Goal: Transaction & Acquisition: Purchase product/service

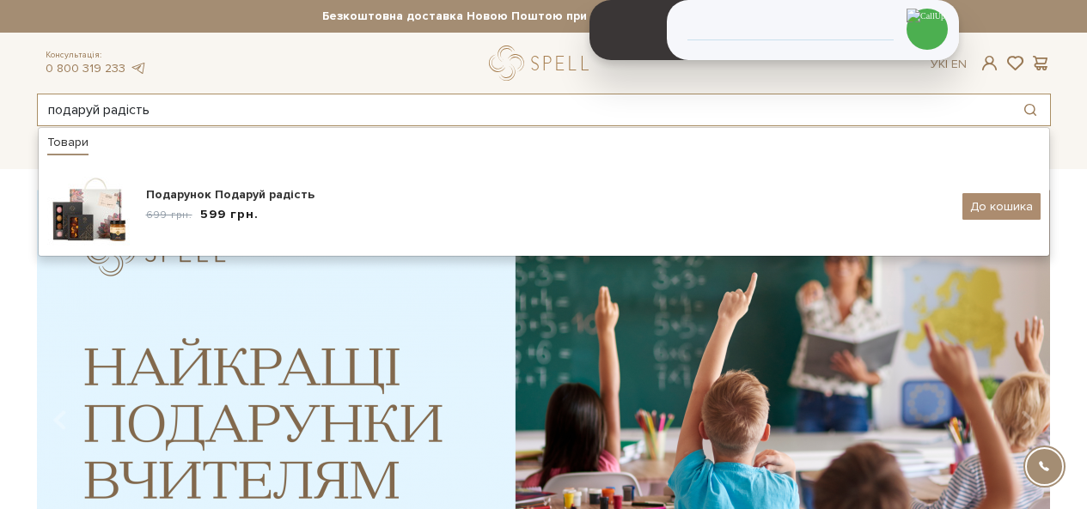
drag, startPoint x: 97, startPoint y: 110, endPoint x: 0, endPoint y: 119, distance: 97.5
click at [0, 119] on header "Безкоштовна доставка Новою Поштою при замовленні від 2000 гривень Працюємо без …" at bounding box center [543, 63] width 1087 height 126
paste input "орпоративний супер-герой"
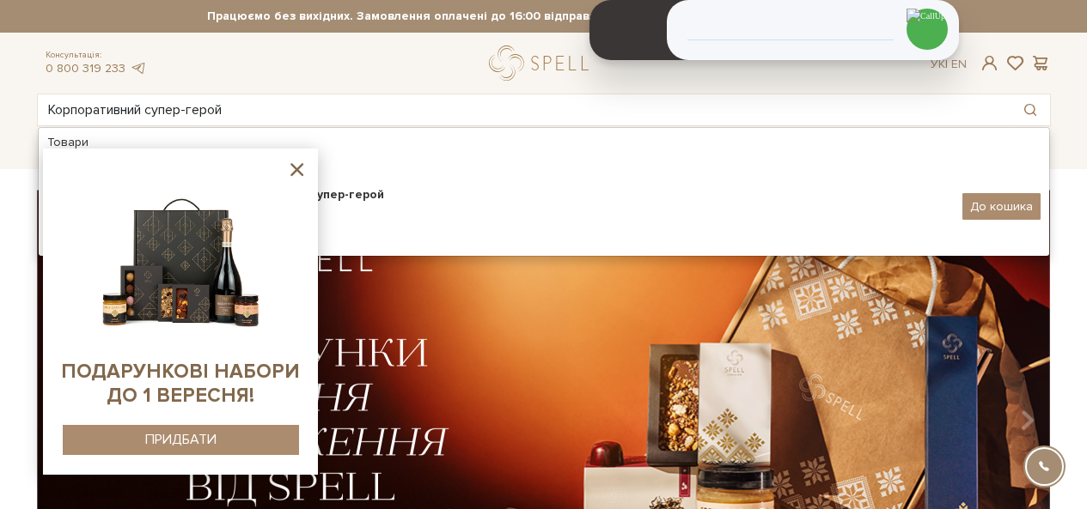
click at [300, 172] on icon at bounding box center [296, 169] width 13 height 13
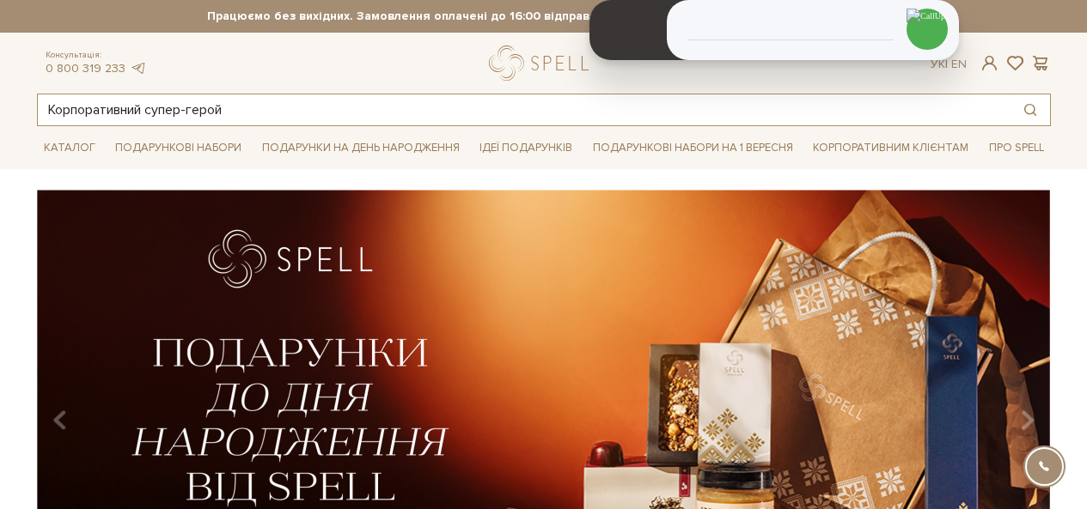
click at [191, 113] on input "Корпоративний супер-герой" at bounding box center [524, 109] width 972 height 31
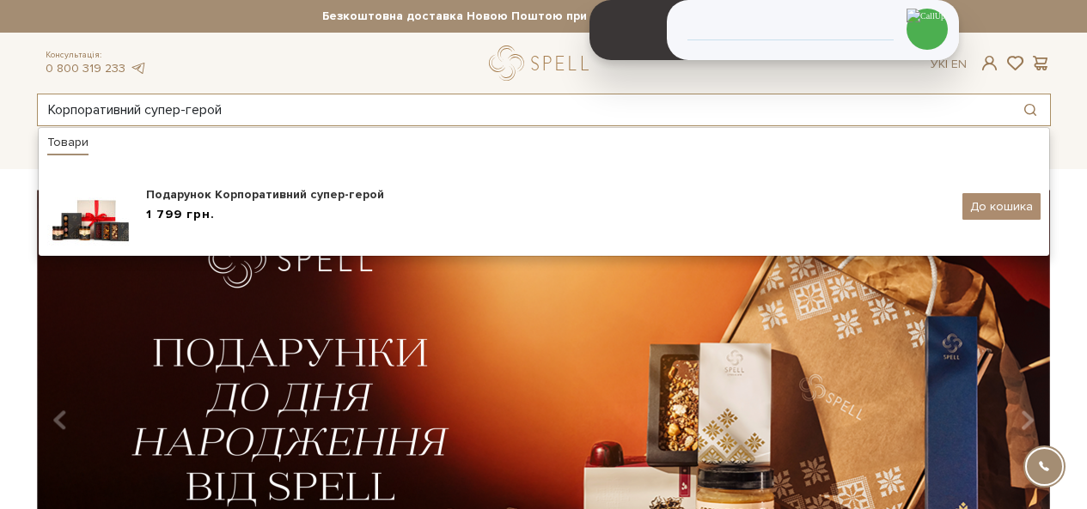
drag, startPoint x: 261, startPoint y: 107, endPoint x: 0, endPoint y: 100, distance: 261.3
click at [0, 100] on header "Безкоштовна доставка Новою Поштою при замовленні від 2000 гривень Працюємо без …" at bounding box center [543, 63] width 1087 height 126
paste input "ожеві серця"
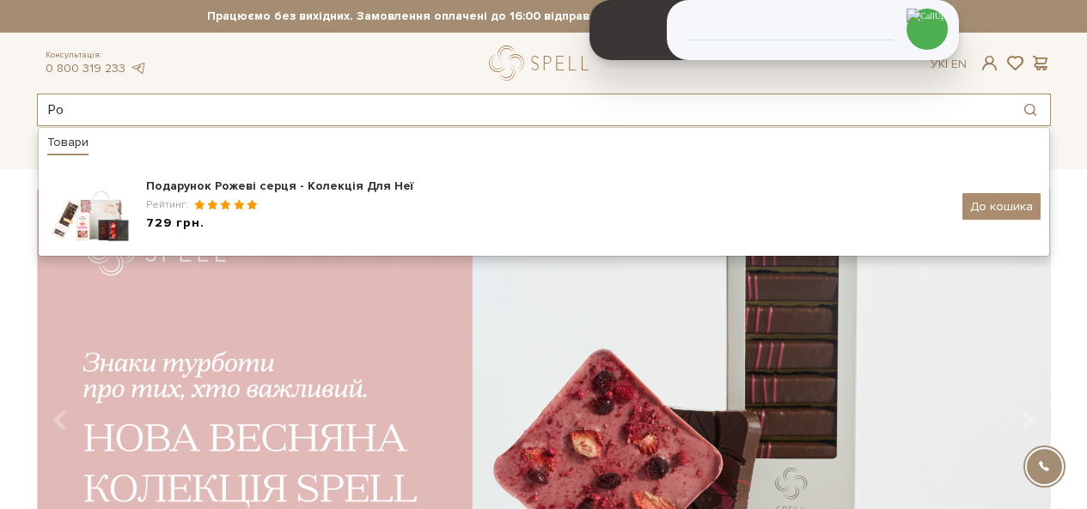
type input "Р"
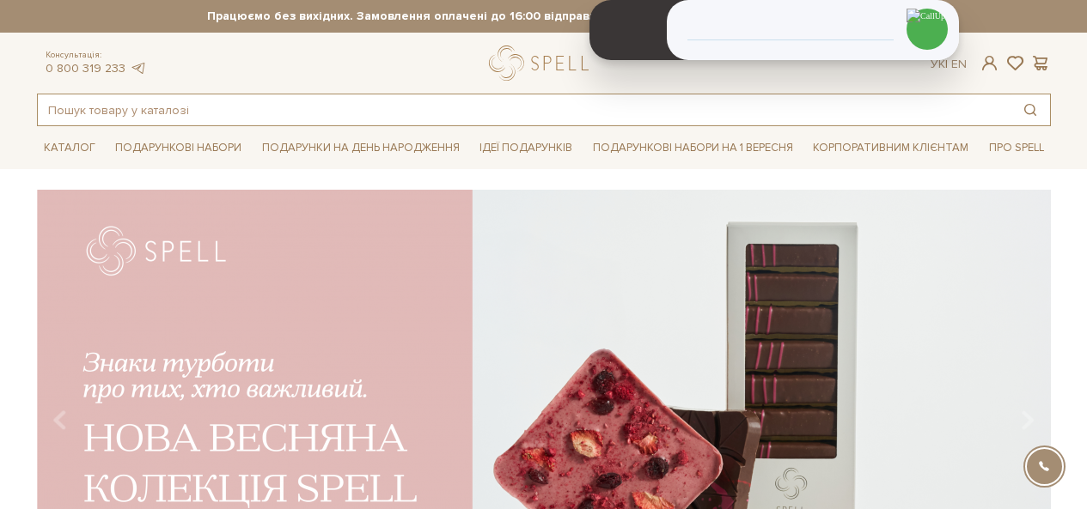
click at [392, 98] on input "text" at bounding box center [524, 109] width 972 height 31
type input "м"
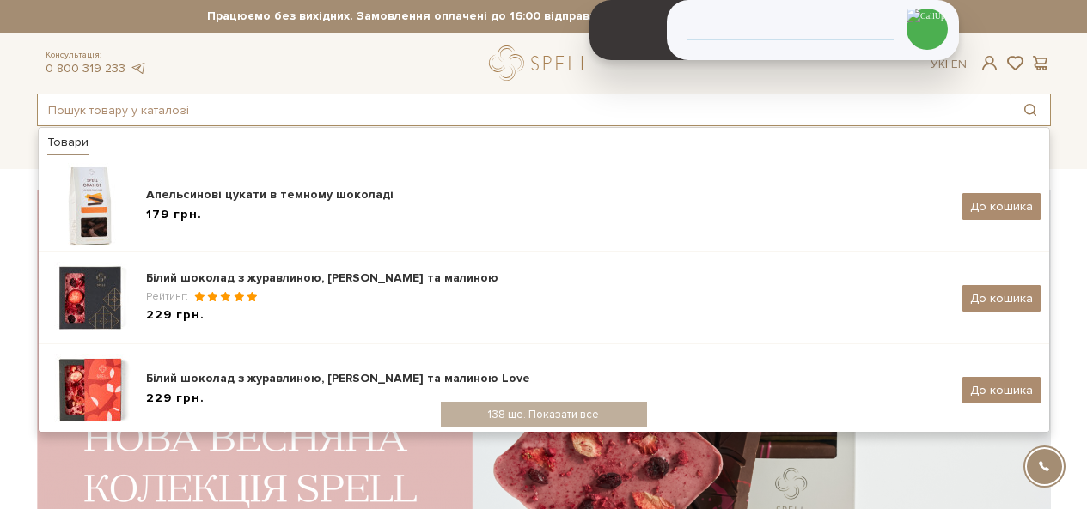
paste input "Солодке рандеву"
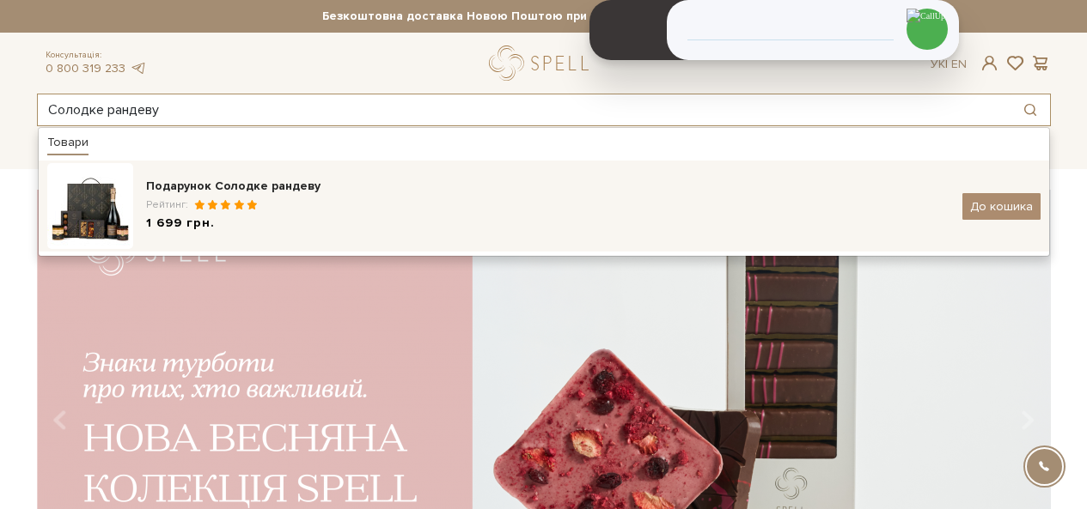
type input "Солодке рандеву"
click at [179, 191] on div "Подарунок Солодке рандеву" at bounding box center [547, 186] width 803 height 17
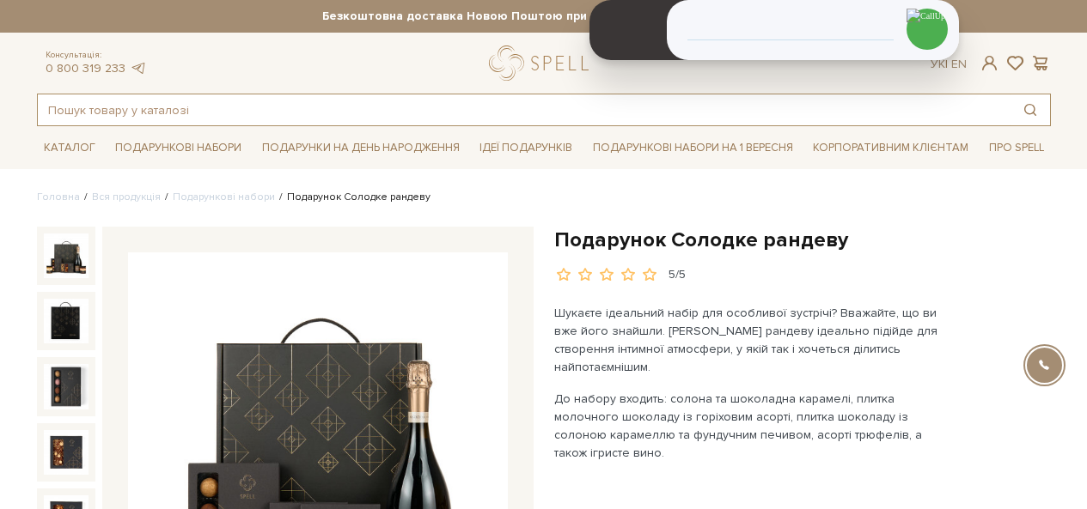
drag, startPoint x: 202, startPoint y: 117, endPoint x: 182, endPoint y: 116, distance: 19.8
click at [182, 116] on input "text" at bounding box center [524, 109] width 972 height 31
paste input "Солодке рандеву"
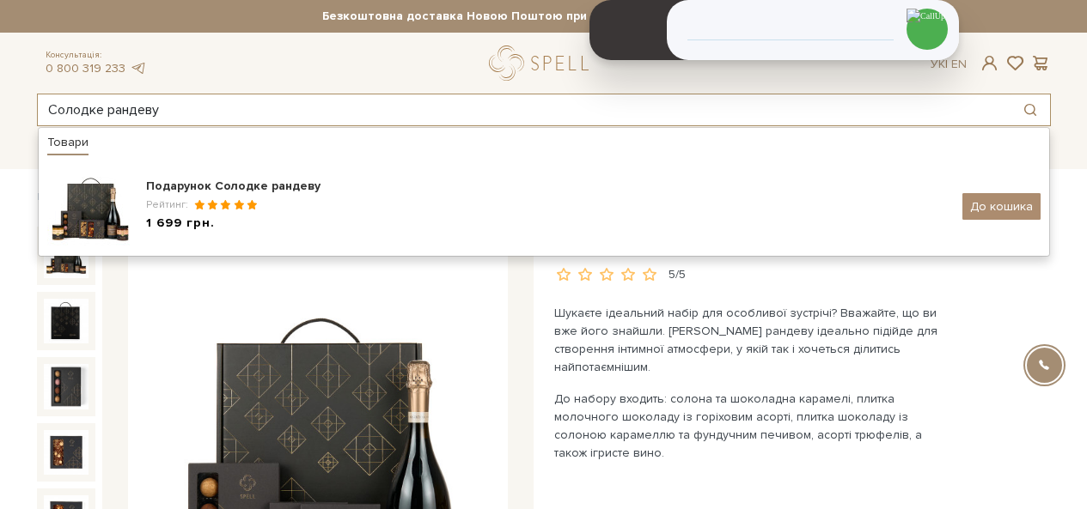
drag, startPoint x: 237, startPoint y: 107, endPoint x: 0, endPoint y: 137, distance: 239.0
paste input "околадна фантазія"
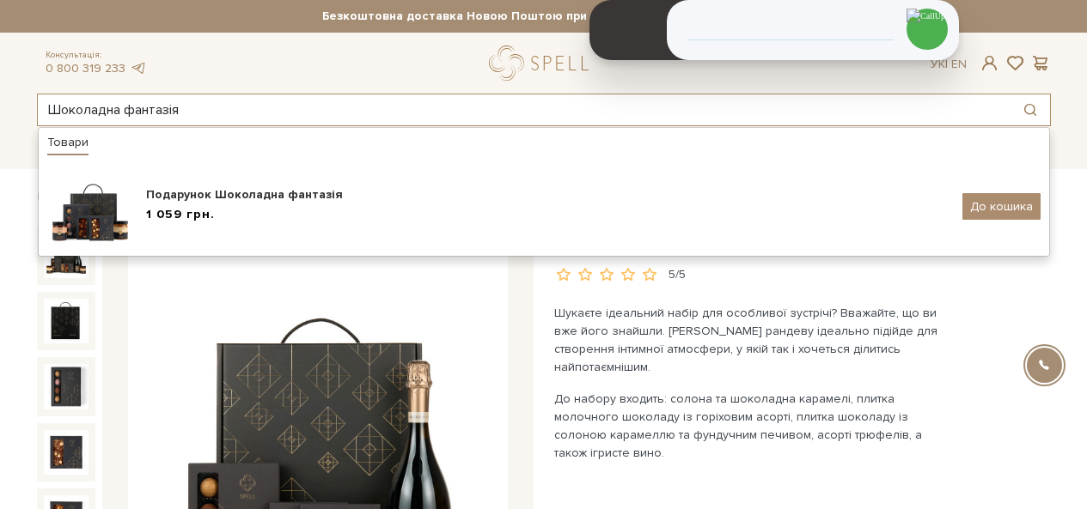
type input "Шоколадна фантазія"
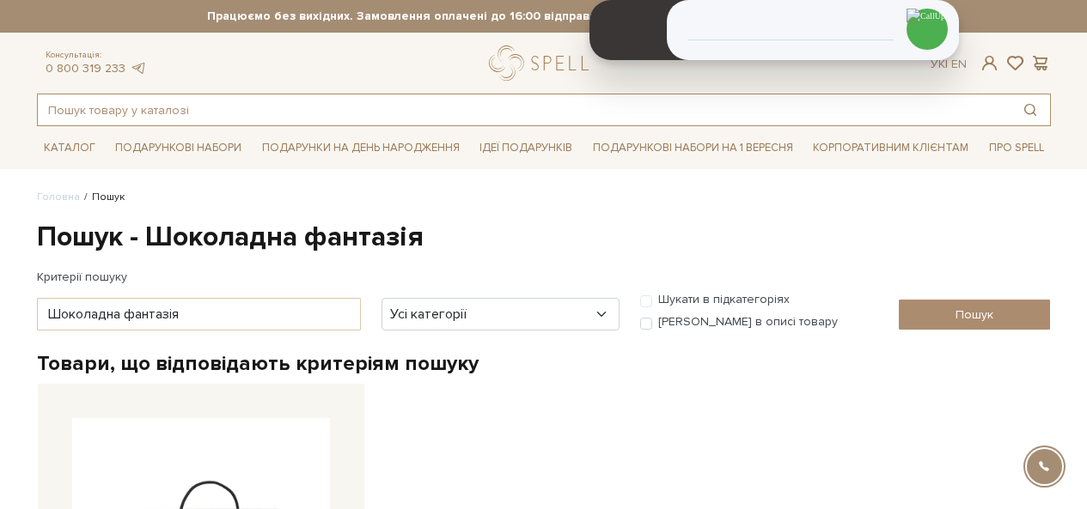
click at [145, 107] on input "text" at bounding box center [524, 109] width 972 height 31
paste input "Втілювач бажань"
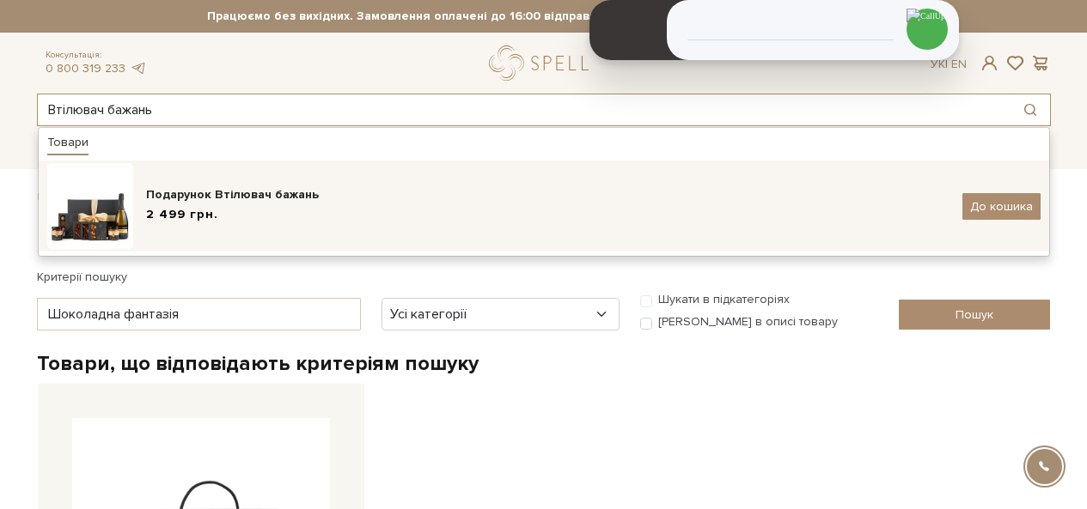
type input "Втілювач бажань"
click at [182, 200] on div "Подарунок Втілювач бажань" at bounding box center [547, 194] width 803 height 17
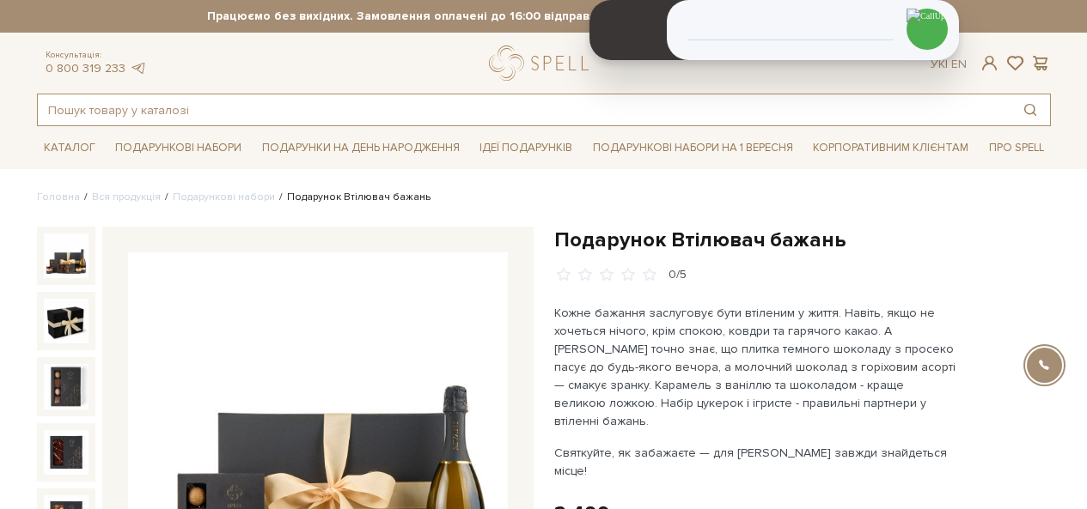
click at [241, 105] on input "text" at bounding box center [524, 109] width 972 height 31
paste input "Солодке натхнення"
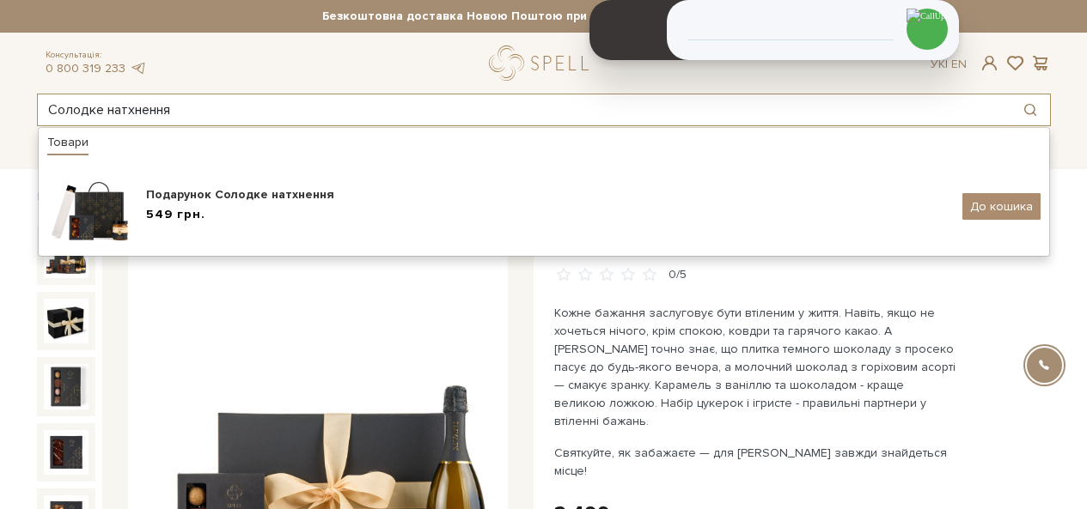
drag, startPoint x: 362, startPoint y: 113, endPoint x: 0, endPoint y: 113, distance: 361.6
click at [0, 113] on header "Безкоштовна доставка Новою Поштою при замовленні від 2000 гривень Працюємо без …" at bounding box center [543, 63] width 1087 height 126
paste input "ідними шляхами"
type input "Рідними шляхами"
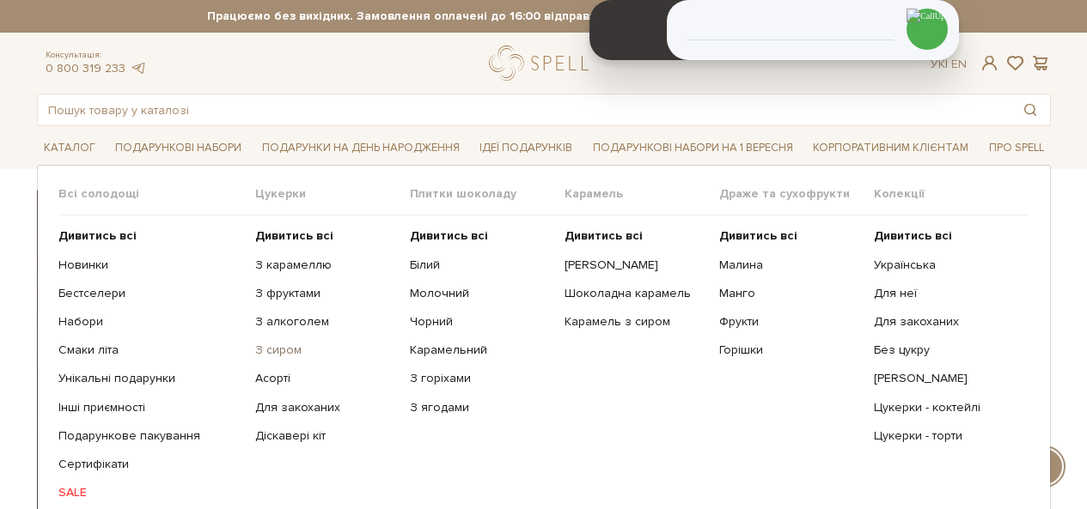
click at [273, 348] on link "З сиром" at bounding box center [326, 350] width 142 height 15
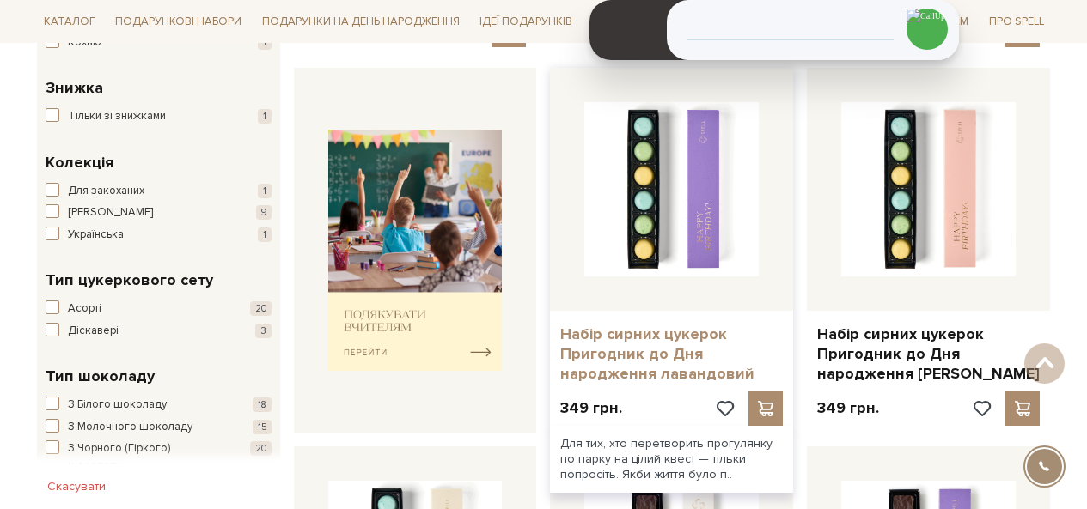
click at [636, 354] on link "Набір сирних цукерок Пригодник до Дня народження лавандовий" at bounding box center [671, 355] width 222 height 60
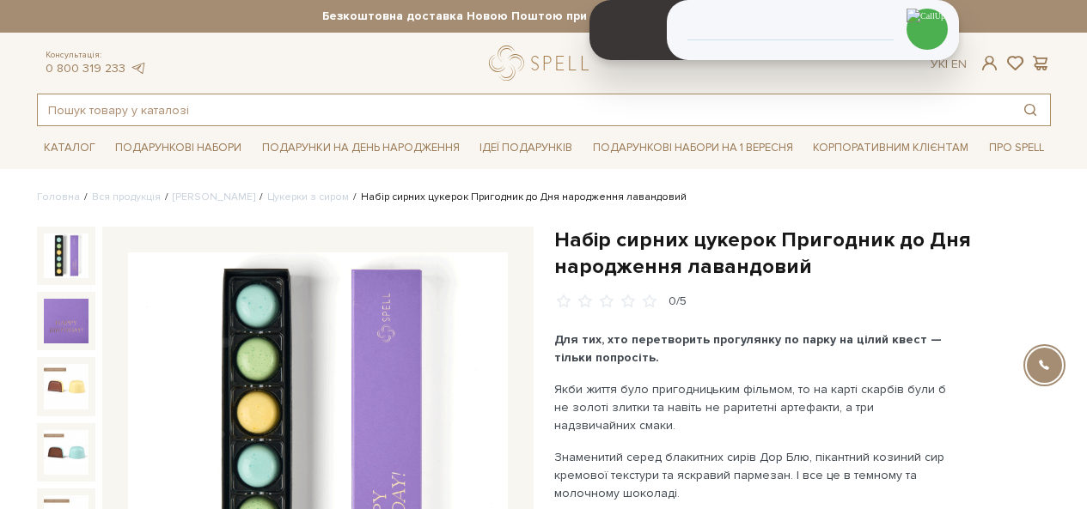
click at [314, 104] on input "text" at bounding box center [524, 109] width 972 height 31
click at [226, 114] on input "text" at bounding box center [524, 109] width 972 height 31
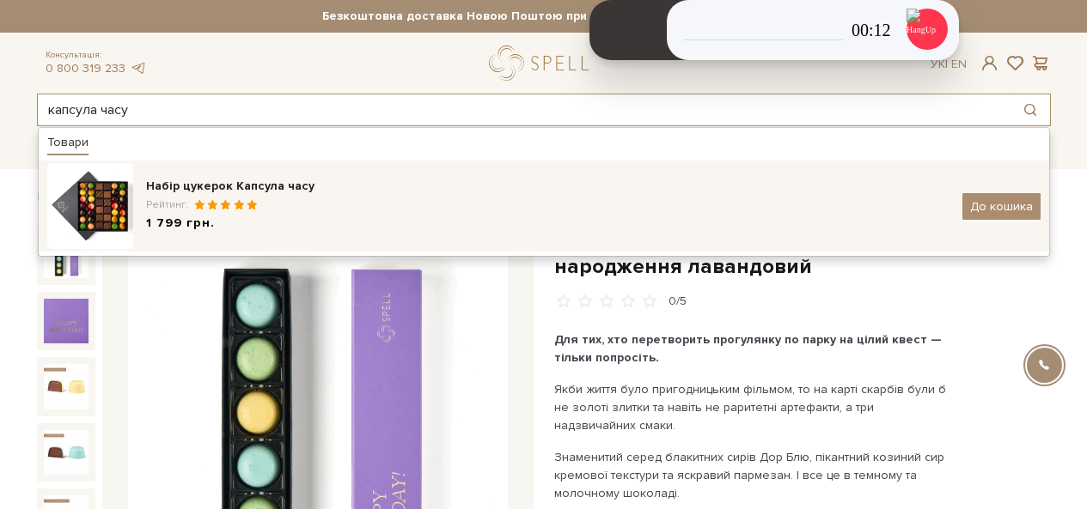
type input "капсула часу"
click at [251, 175] on div "Набір цукерок Капсула часу Рейтинг: 1 799 грн. До кошика" at bounding box center [543, 206] width 993 height 86
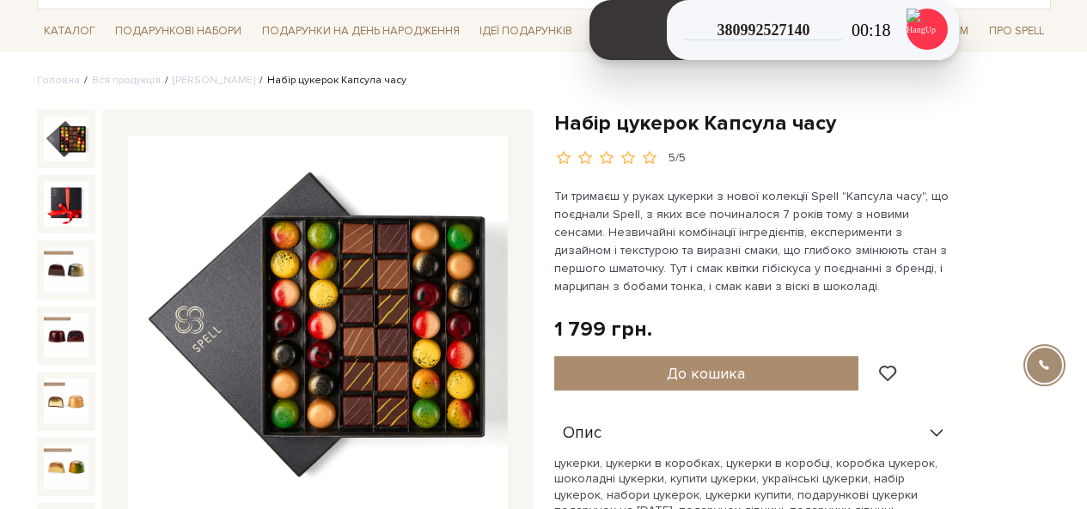
scroll to position [86, 0]
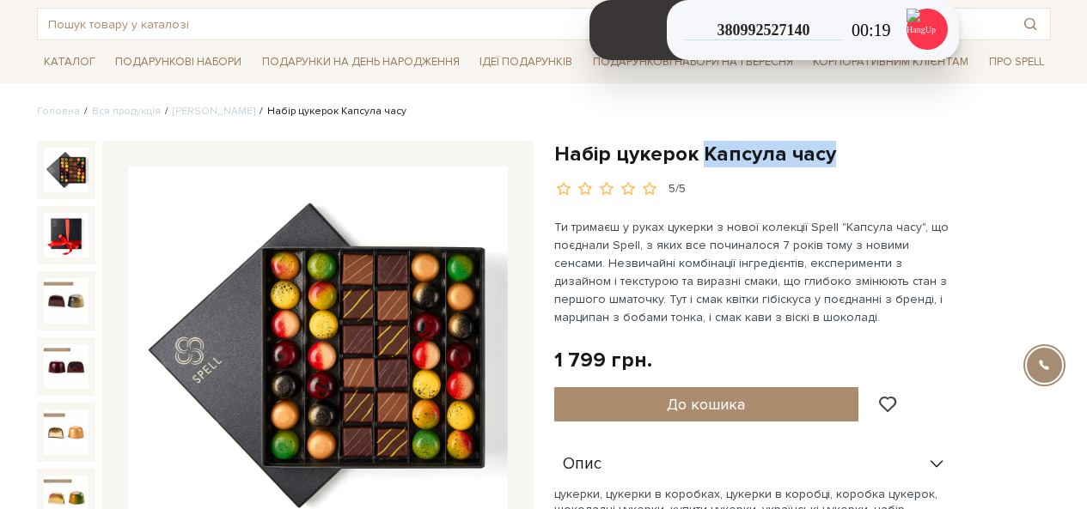
drag, startPoint x: 844, startPoint y: 152, endPoint x: 703, endPoint y: 153, distance: 141.7
click at [703, 153] on h1 "Набір цукерок Капсула часу" at bounding box center [802, 154] width 497 height 27
copy h1 "Капсула часу"
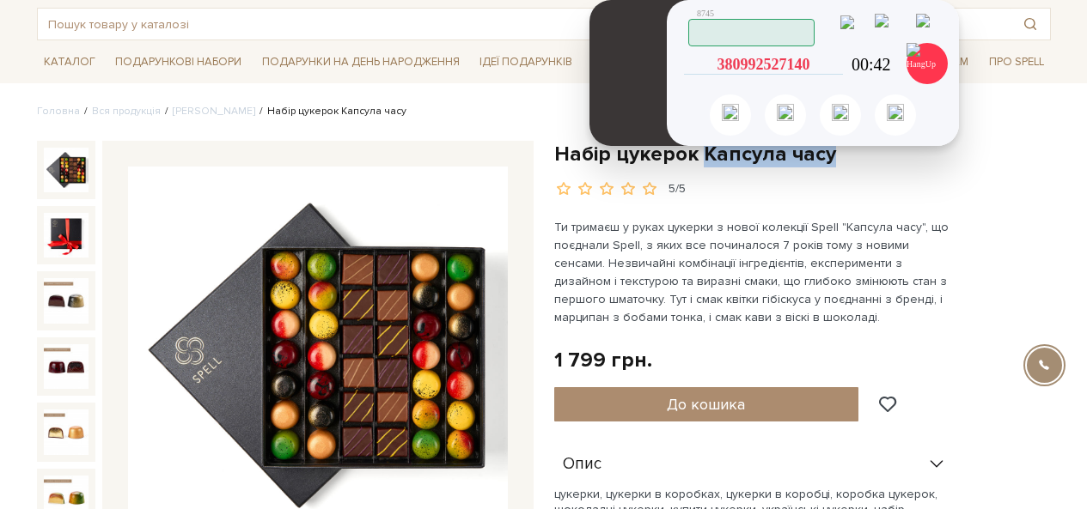
click at [834, 59] on icon at bounding box center [834, 64] width 15 height 15
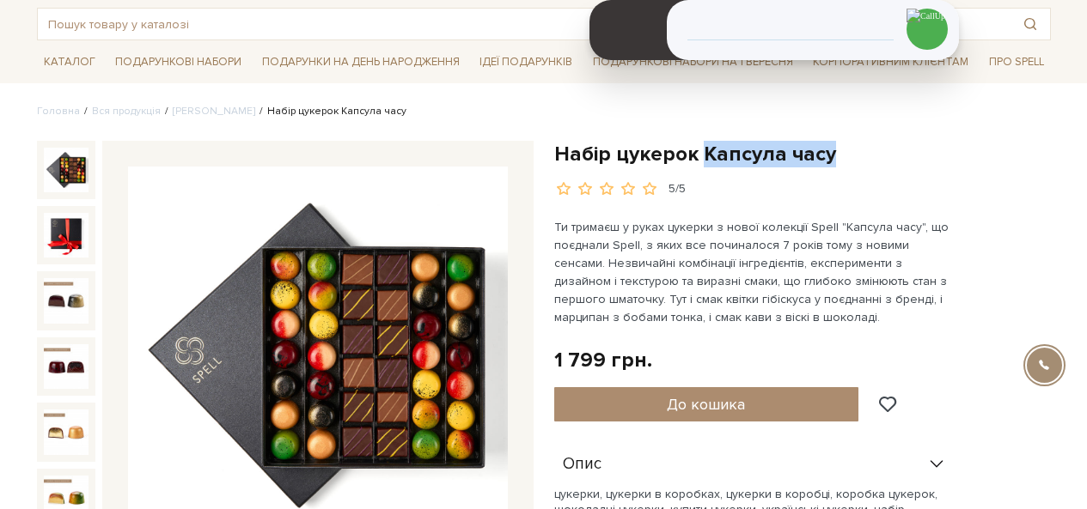
copy h1 "Капсула часу"
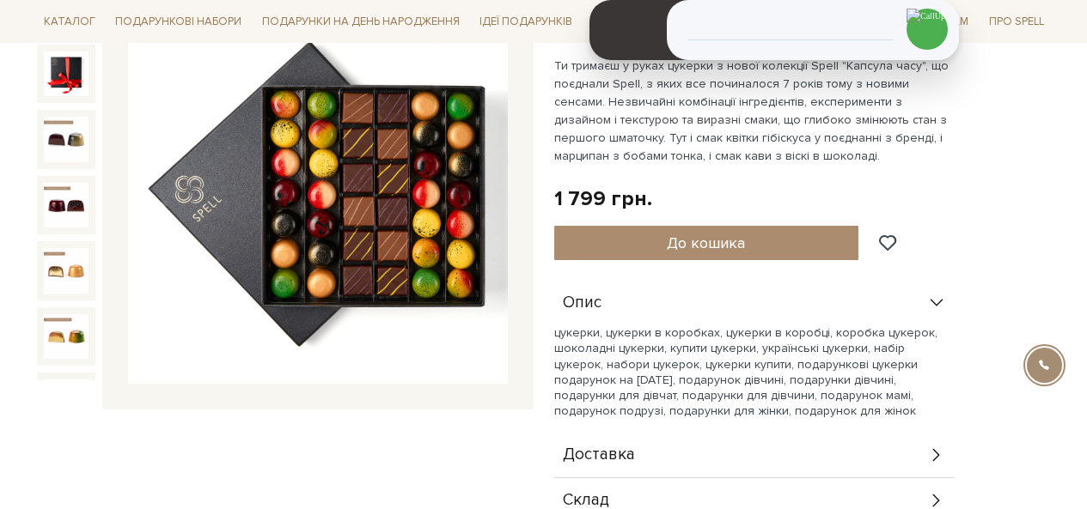
scroll to position [0, 0]
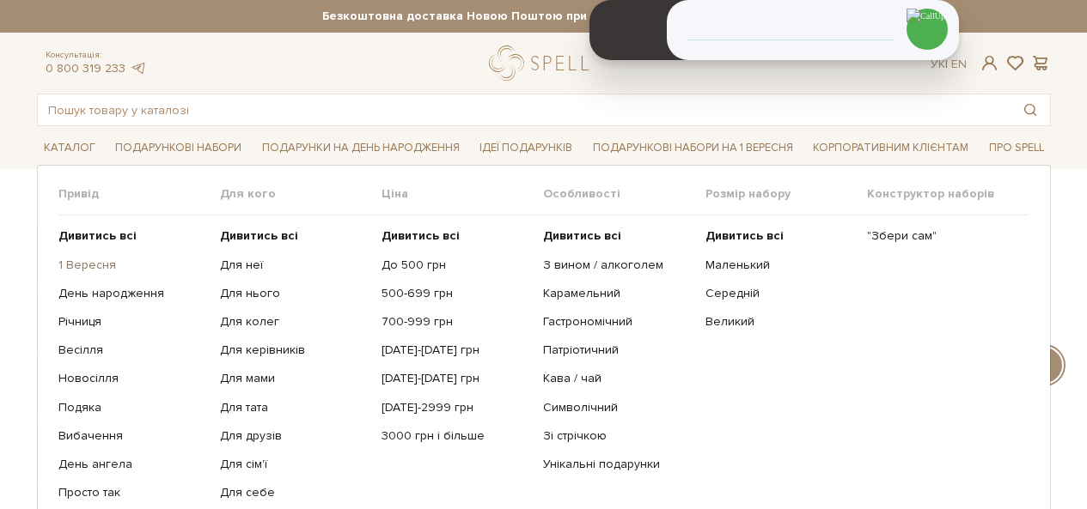
click at [90, 266] on link "1 Вересня" at bounding box center [132, 265] width 149 height 15
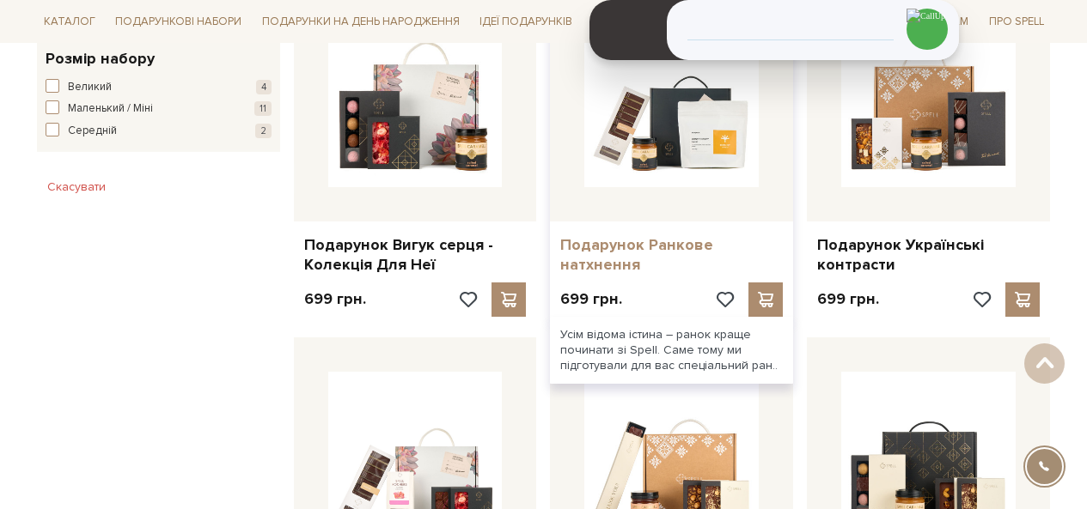
scroll to position [1117, 0]
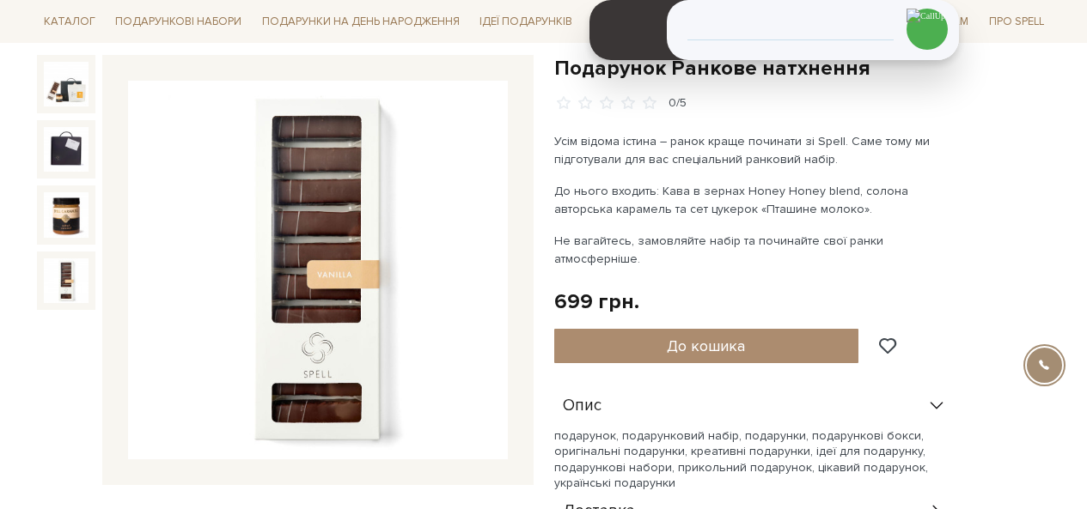
click at [62, 286] on img at bounding box center [66, 281] width 45 height 45
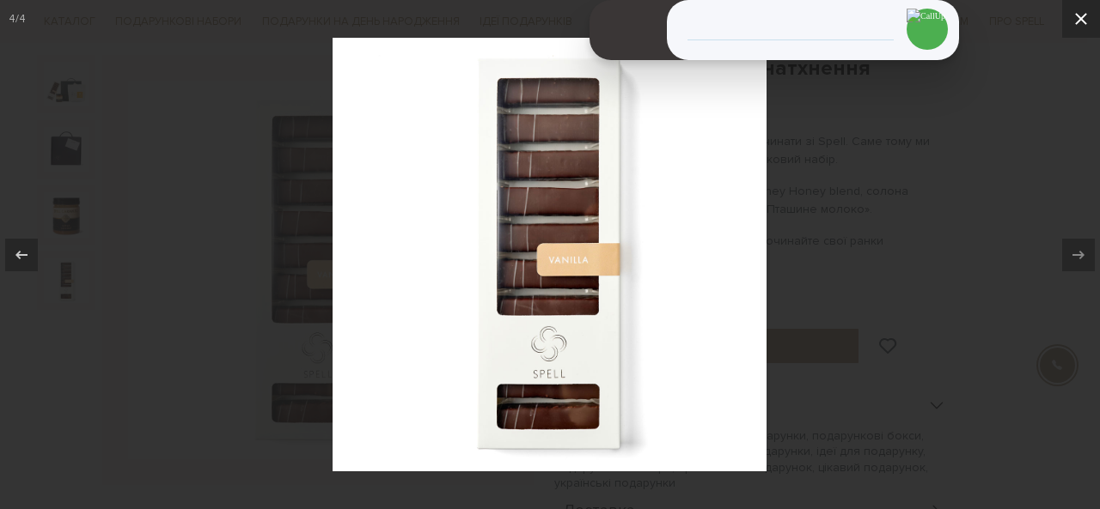
click at [1086, 19] on icon at bounding box center [1080, 19] width 21 height 21
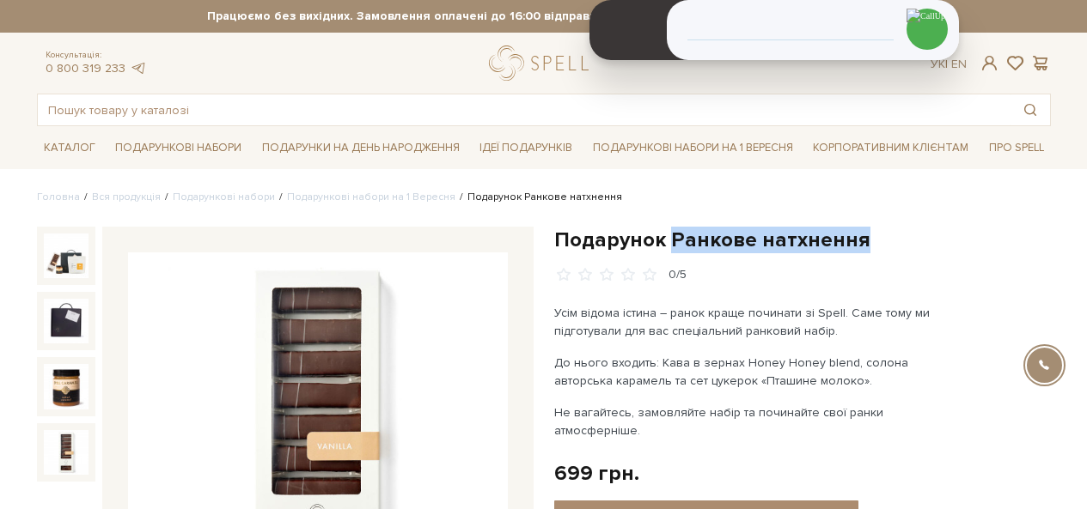
drag, startPoint x: 762, startPoint y: 235, endPoint x: 670, endPoint y: 244, distance: 92.4
copy h1 "Ранкове натхнення"
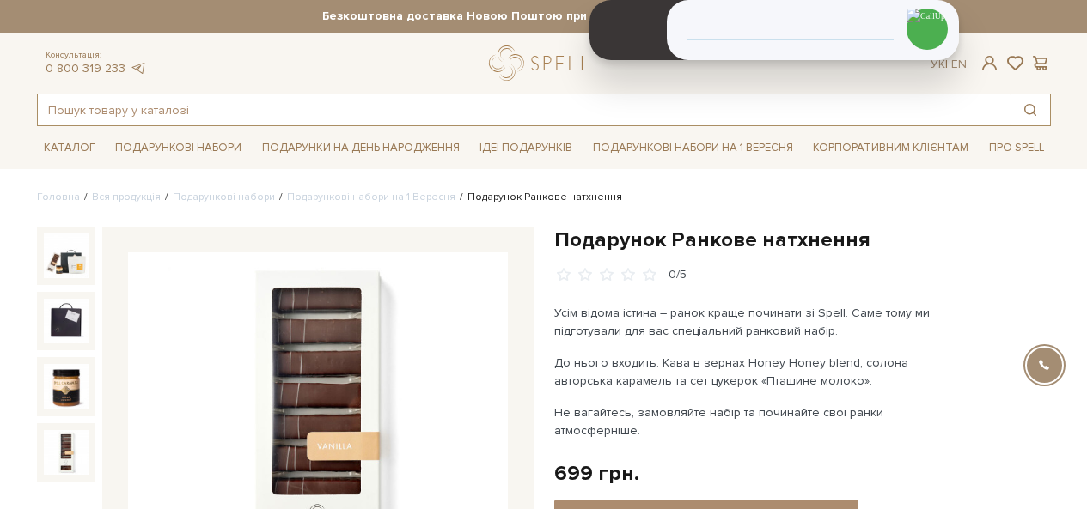
click at [368, 113] on input "text" at bounding box center [524, 109] width 972 height 31
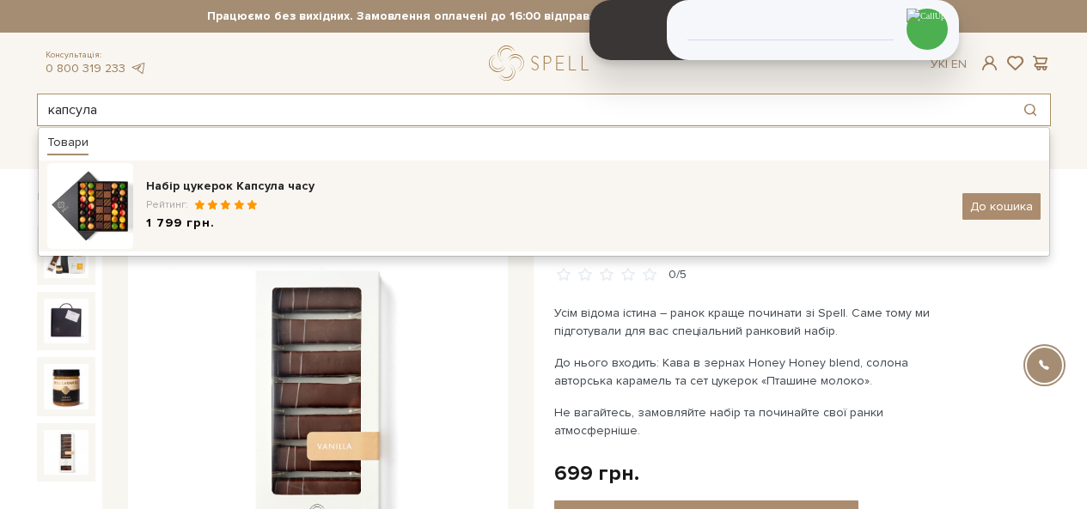
type input "капсула"
click at [241, 179] on div "Набір цукерок Капсула часу" at bounding box center [547, 186] width 803 height 17
